Goal: Task Accomplishment & Management: Use online tool/utility

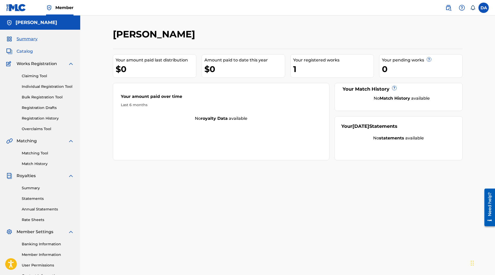
click at [23, 51] on span "Catalog" at bounding box center [25, 51] width 16 height 6
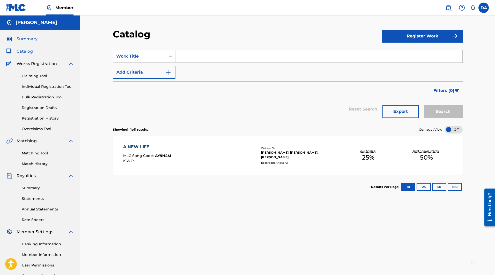
click at [24, 39] on span "Summary" at bounding box center [27, 39] width 21 height 6
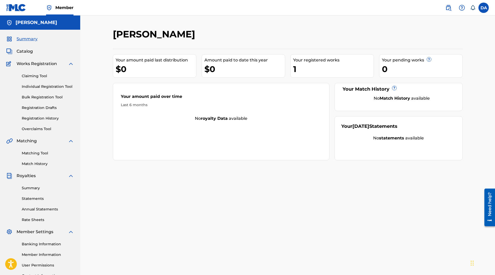
click at [353, 80] on div "Your amount paid last distribution $0 Amount paid to date this year $0 Your reg…" at bounding box center [288, 105] width 350 height 112
click at [356, 86] on div "Your Match History ?" at bounding box center [398, 89] width 115 height 7
click at [44, 150] on div "Matching Tool Match History" at bounding box center [40, 155] width 68 height 23
click at [42, 153] on link "Matching Tool" at bounding box center [48, 153] width 52 height 5
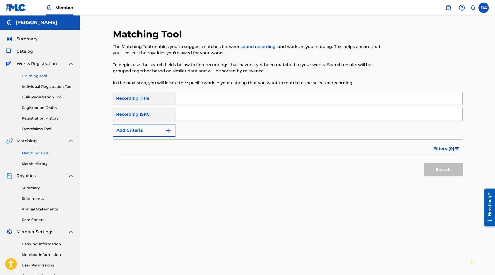
click at [30, 76] on link "Claiming Tool" at bounding box center [48, 75] width 52 height 5
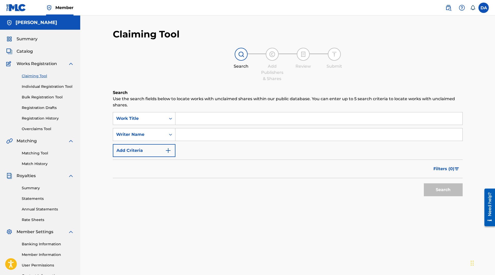
click at [34, 92] on div "Claiming Tool Individual Registration Tool Bulk Registration Tool Registration …" at bounding box center [40, 99] width 68 height 65
click at [34, 102] on div "Claiming Tool Individual Registration Tool Bulk Registration Tool Registration …" at bounding box center [40, 99] width 68 height 65
click at [35, 100] on link "Bulk Registration Tool" at bounding box center [48, 97] width 52 height 5
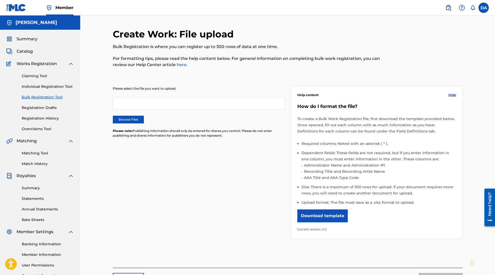
click at [35, 105] on div "Claiming Tool Individual Registration Tool Bulk Registration Tool Registration …" at bounding box center [40, 99] width 68 height 65
click at [35, 111] on div "Claiming Tool Individual Registration Tool Bulk Registration Tool Registration …" at bounding box center [40, 99] width 68 height 65
click at [36, 118] on link "Registration History" at bounding box center [48, 118] width 52 height 5
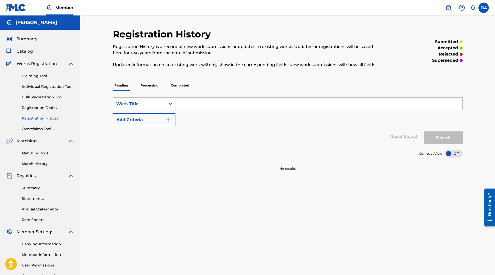
drag, startPoint x: 31, startPoint y: 138, endPoint x: 34, endPoint y: 134, distance: 4.6
click at [32, 137] on div "Summary Catalog Works Registration Claiming Tool Individual Registration Tool B…" at bounding box center [40, 163] width 80 height 266
click at [41, 125] on div "Claiming Tool Individual Registration Tool Bulk Registration Tool Registration …" at bounding box center [40, 99] width 68 height 65
click at [41, 128] on link "Overclaims Tool" at bounding box center [48, 128] width 52 height 5
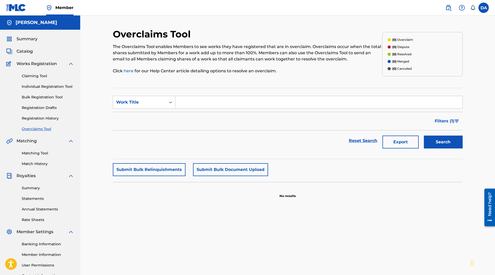
click at [21, 81] on div "Claiming Tool Individual Registration Tool Bulk Registration Tool Registration …" at bounding box center [40, 99] width 68 height 65
click at [26, 76] on link "Claiming Tool" at bounding box center [48, 75] width 52 height 5
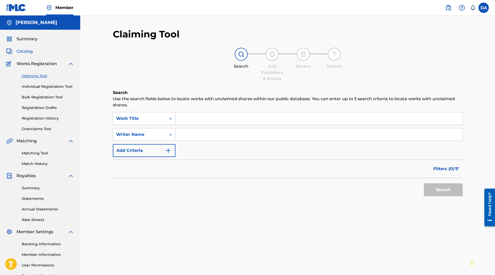
click at [27, 52] on span "Catalog" at bounding box center [25, 51] width 16 height 6
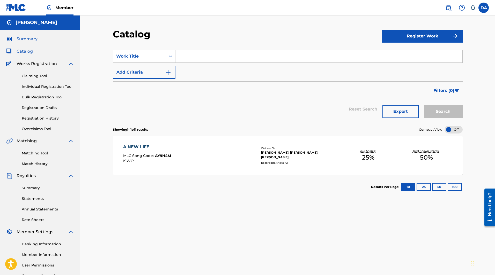
click at [24, 36] on span "Summary" at bounding box center [27, 39] width 21 height 6
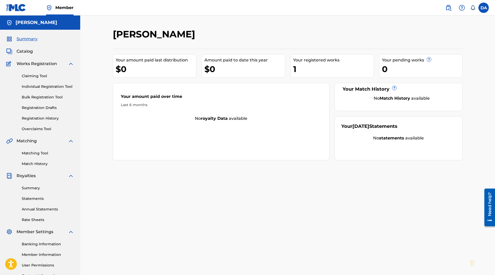
click at [383, 98] on strong "Match History" at bounding box center [394, 98] width 31 height 5
click at [395, 126] on div "Your [DATE] Statements" at bounding box center [369, 126] width 56 height 7
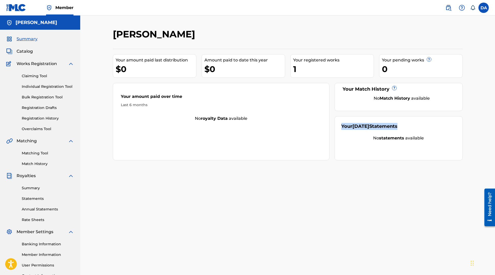
click at [395, 126] on div "Your [DATE] Statements" at bounding box center [369, 126] width 56 height 7
click at [162, 94] on div "Your amount paid over time" at bounding box center [221, 98] width 201 height 9
click at [352, 252] on div "[PERSON_NAME] xtc Your amount paid last distribution $0 Amount paid to date thi…" at bounding box center [288, 161] width 362 height 267
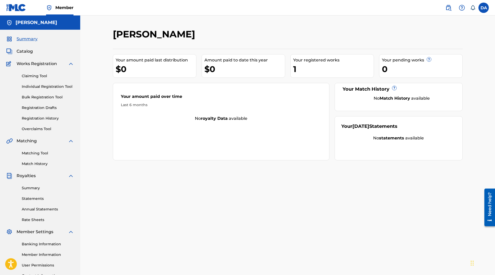
click at [226, 170] on div "[PERSON_NAME] xtc Your amount paid last distribution $0 Amount paid to date thi…" at bounding box center [288, 161] width 362 height 267
click at [26, 189] on link "Summary" at bounding box center [48, 188] width 52 height 5
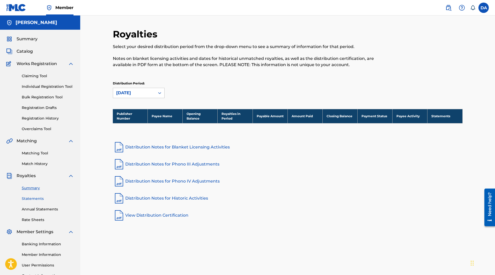
click at [28, 200] on link "Statements" at bounding box center [48, 198] width 52 height 5
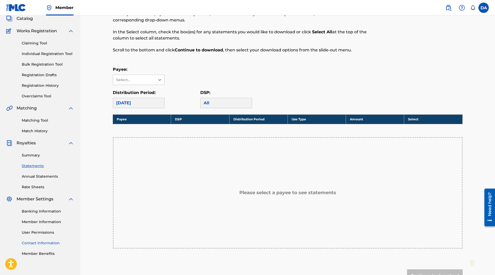
scroll to position [78, 0]
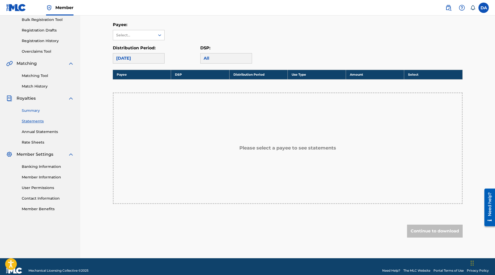
click at [32, 110] on link "Summary" at bounding box center [48, 110] width 52 height 5
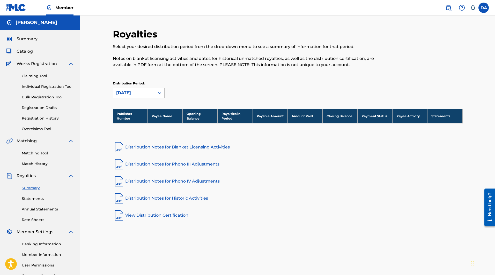
click at [137, 93] on div "[DATE]" at bounding box center [134, 93] width 36 height 6
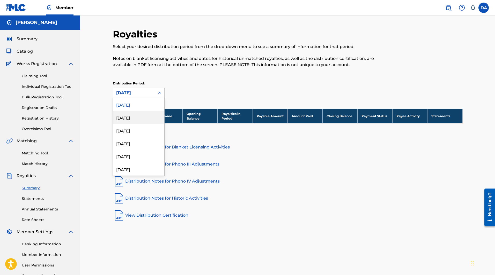
click at [138, 118] on div "[DATE]" at bounding box center [138, 117] width 51 height 13
click at [136, 95] on div "[DATE]" at bounding box center [134, 93] width 36 height 6
click at [137, 110] on div "[DATE]" at bounding box center [138, 104] width 51 height 13
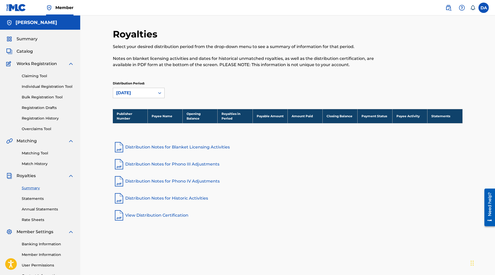
click at [133, 103] on div "Royalties Select your desired distribution period from the drop-down menu to se…" at bounding box center [288, 68] width 350 height 81
click at [134, 95] on div "[DATE]" at bounding box center [134, 93] width 36 height 6
click at [44, 76] on link "Claiming Tool" at bounding box center [48, 75] width 52 height 5
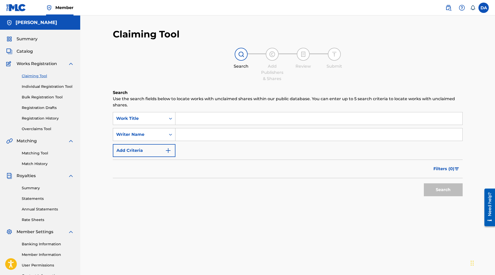
click at [141, 134] on div "Writer Name" at bounding box center [139, 135] width 53 height 10
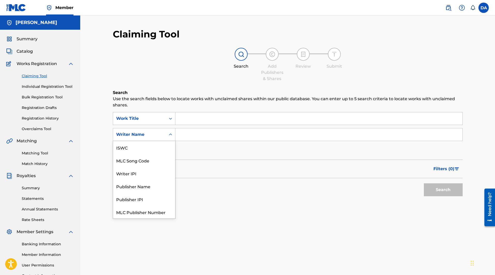
scroll to position [13, 0]
click at [151, 85] on div "Claiming Tool Search Add Publishers & Shares Review Submit Search Use the searc…" at bounding box center [288, 126] width 350 height 197
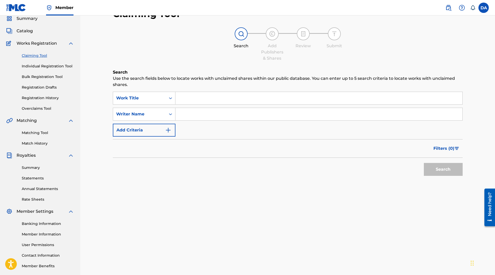
scroll to position [0, 0]
